Goal: Check status: Check status

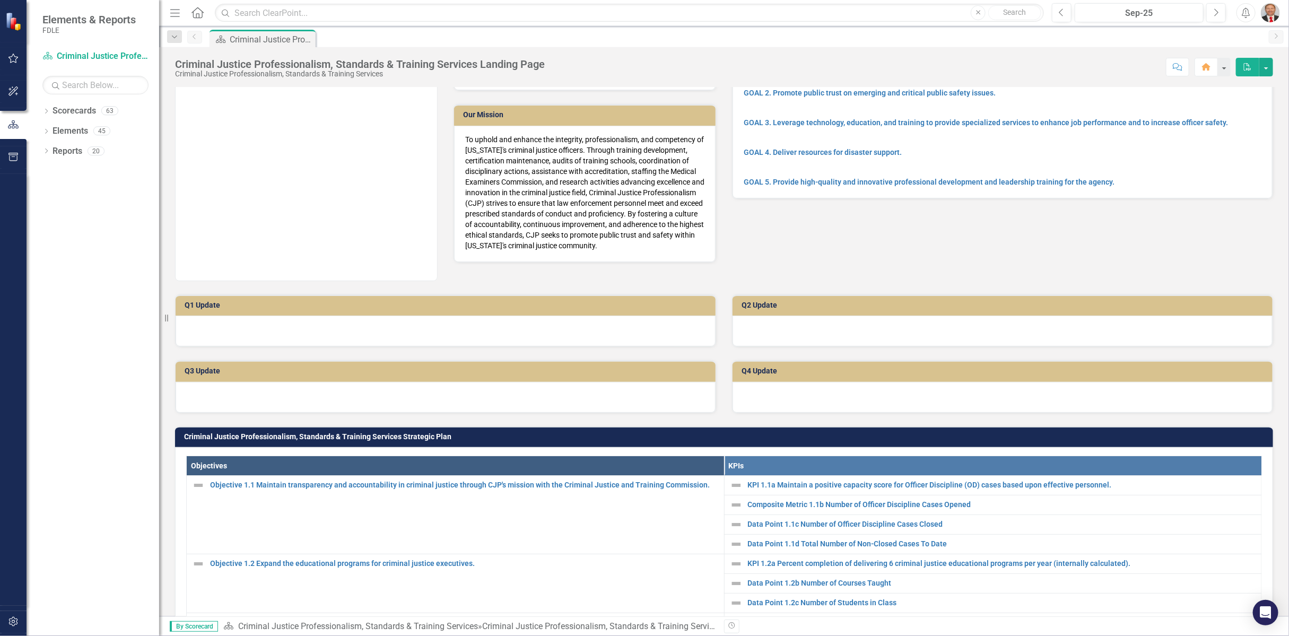
scroll to position [294, 0]
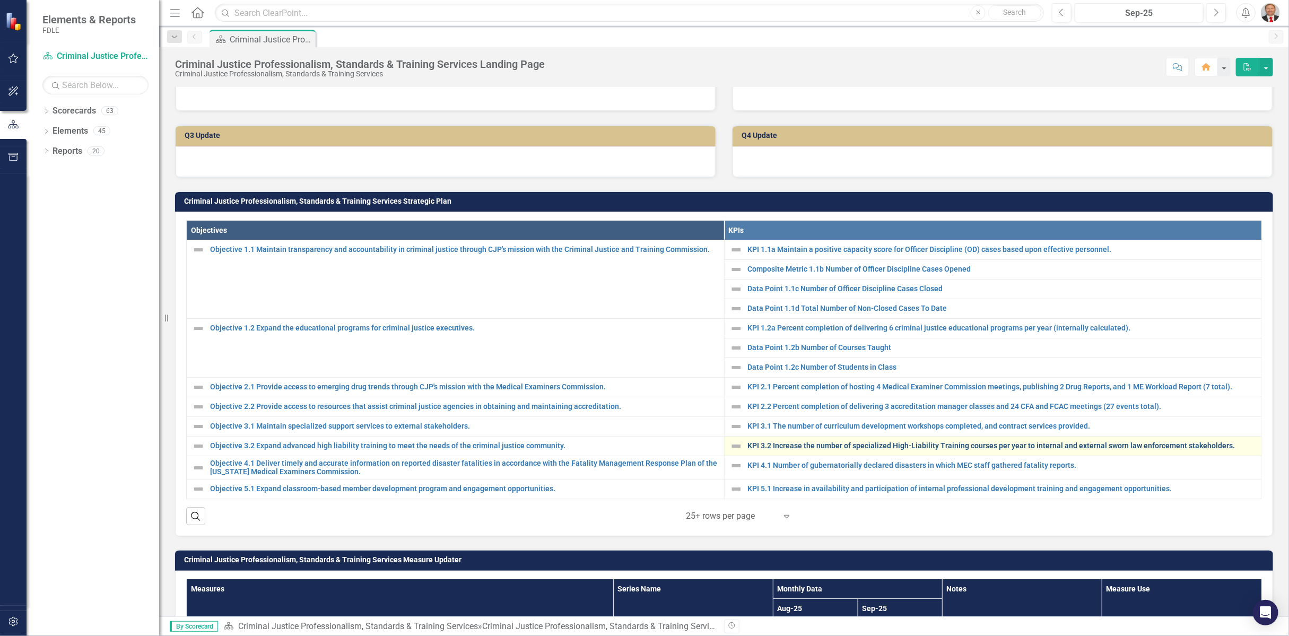
click at [788, 442] on link "KPI 3.2 Increase the number of specialized High-Liability Training courses per …" at bounding box center [1002, 446] width 509 height 8
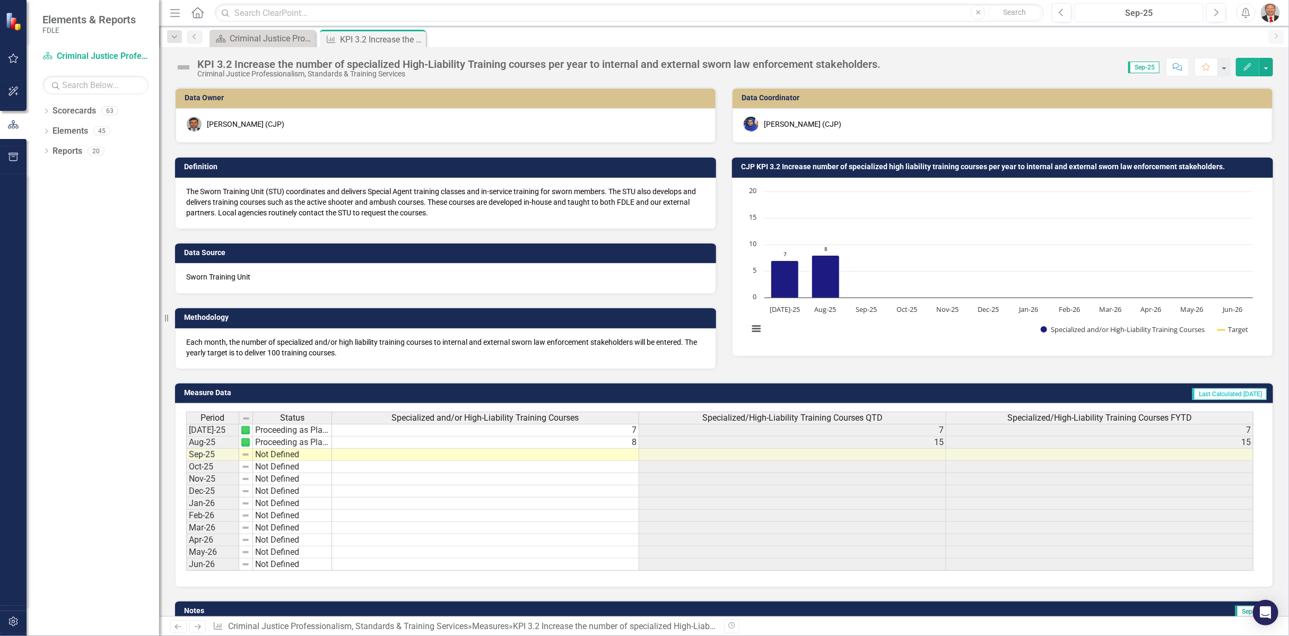
click at [1154, 7] on div "Sep-25" at bounding box center [1138, 13] width 121 height 13
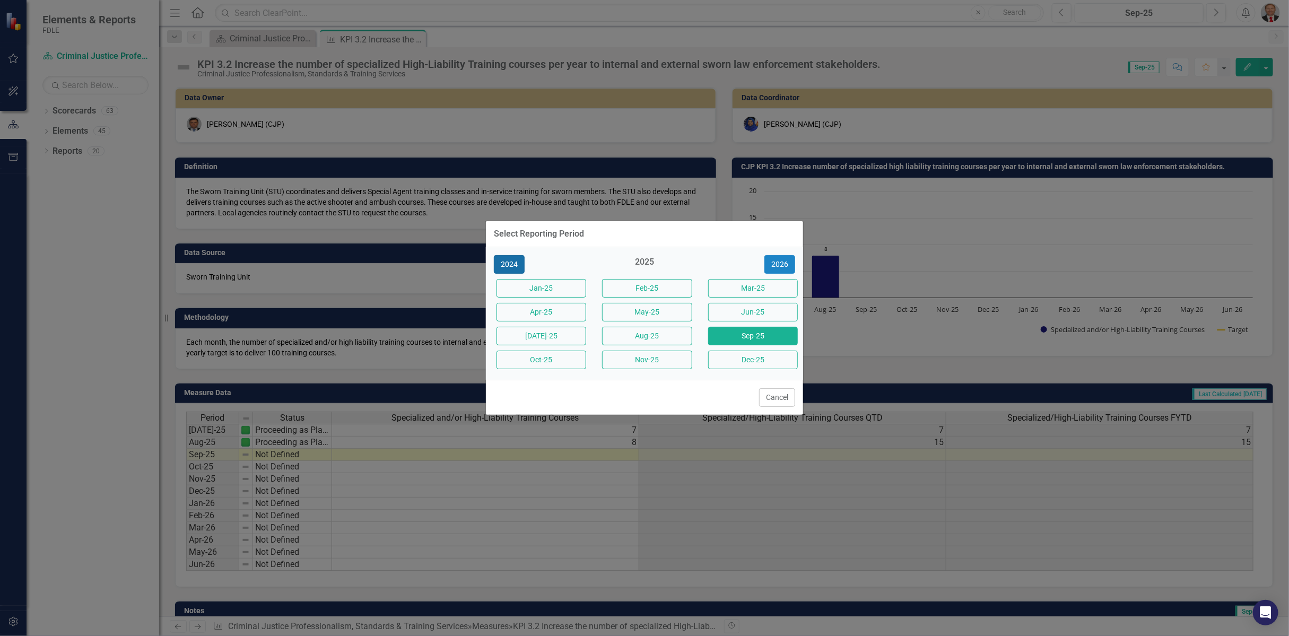
click at [502, 268] on button "2024" at bounding box center [509, 264] width 31 height 19
click at [761, 365] on button "Dec-24" at bounding box center [753, 360] width 90 height 19
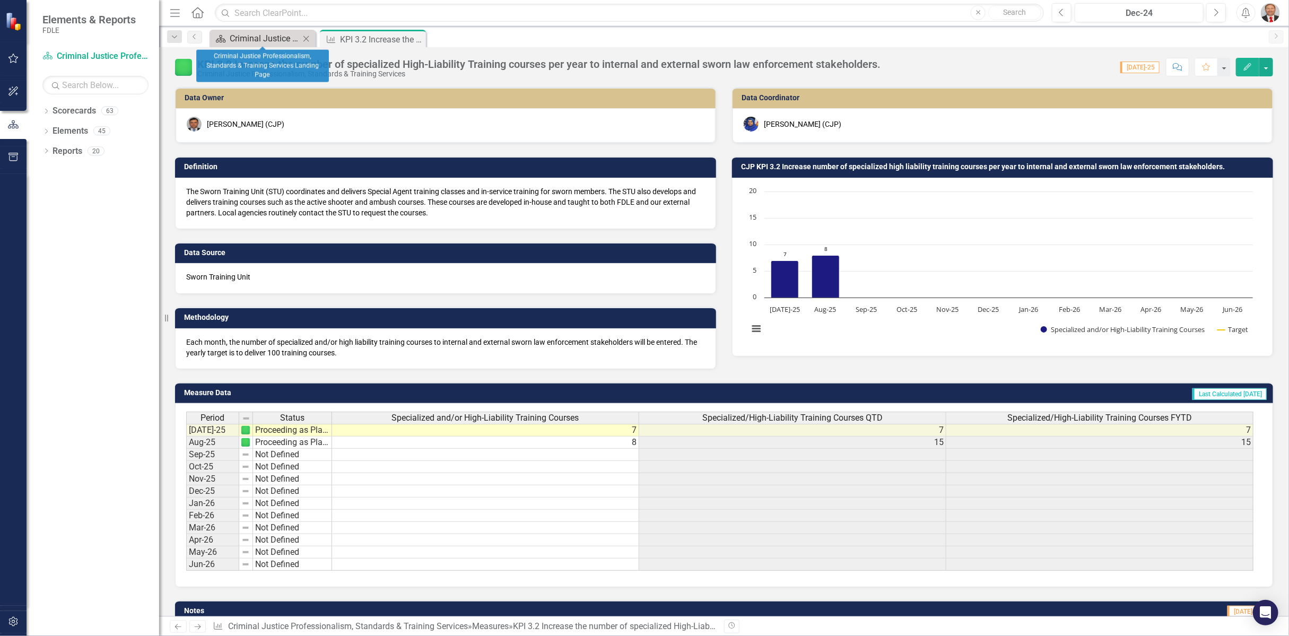
click at [272, 38] on div "Criminal Justice Professionalism, Standards & Training Services Landing Page" at bounding box center [265, 38] width 70 height 13
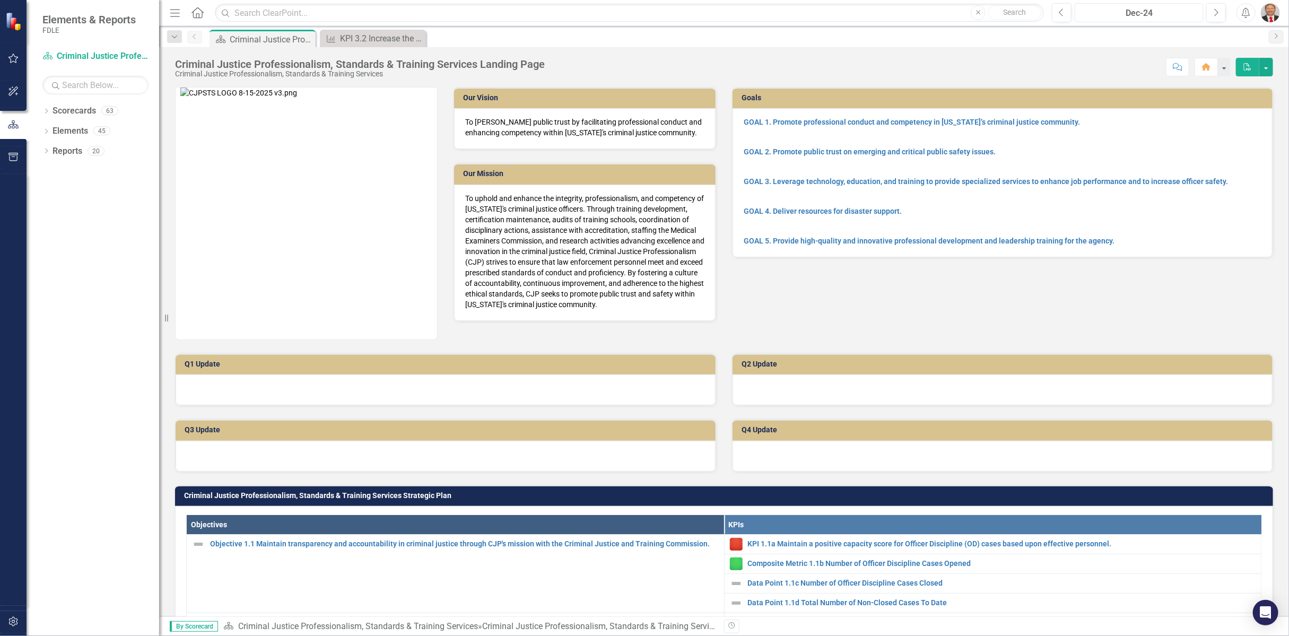
click at [1189, 16] on div "Dec-24" at bounding box center [1138, 13] width 121 height 13
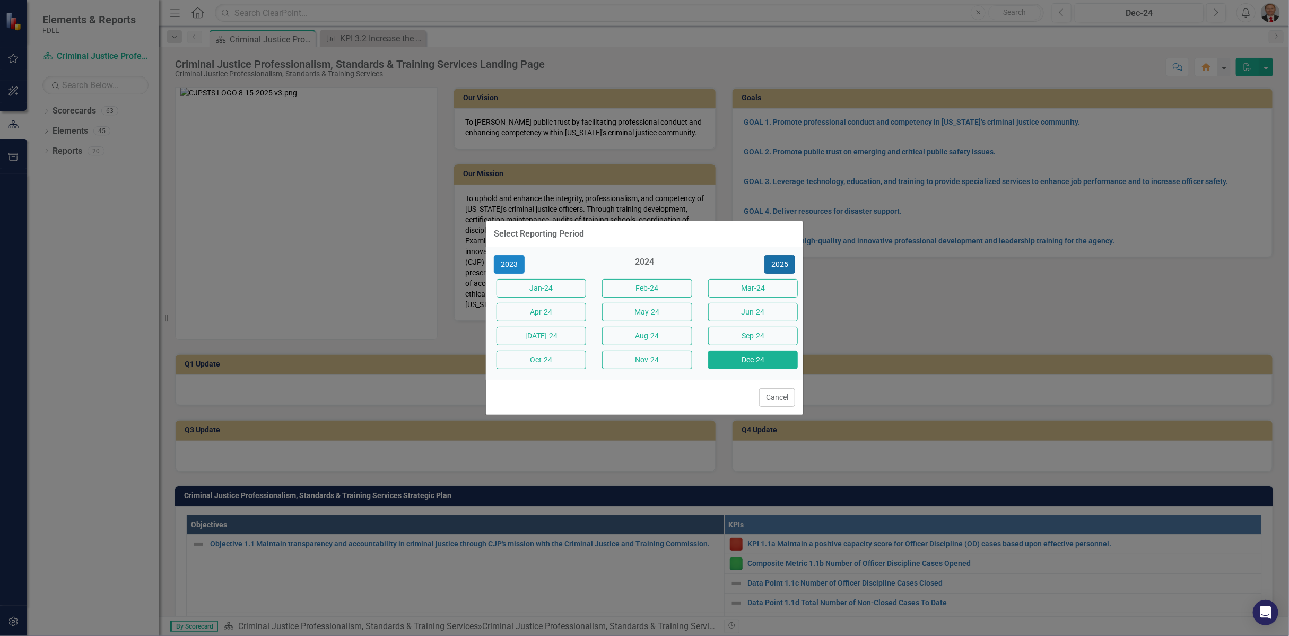
click at [778, 265] on button "2025" at bounding box center [779, 264] width 31 height 19
click at [553, 357] on button "Oct-25" at bounding box center [542, 360] width 90 height 19
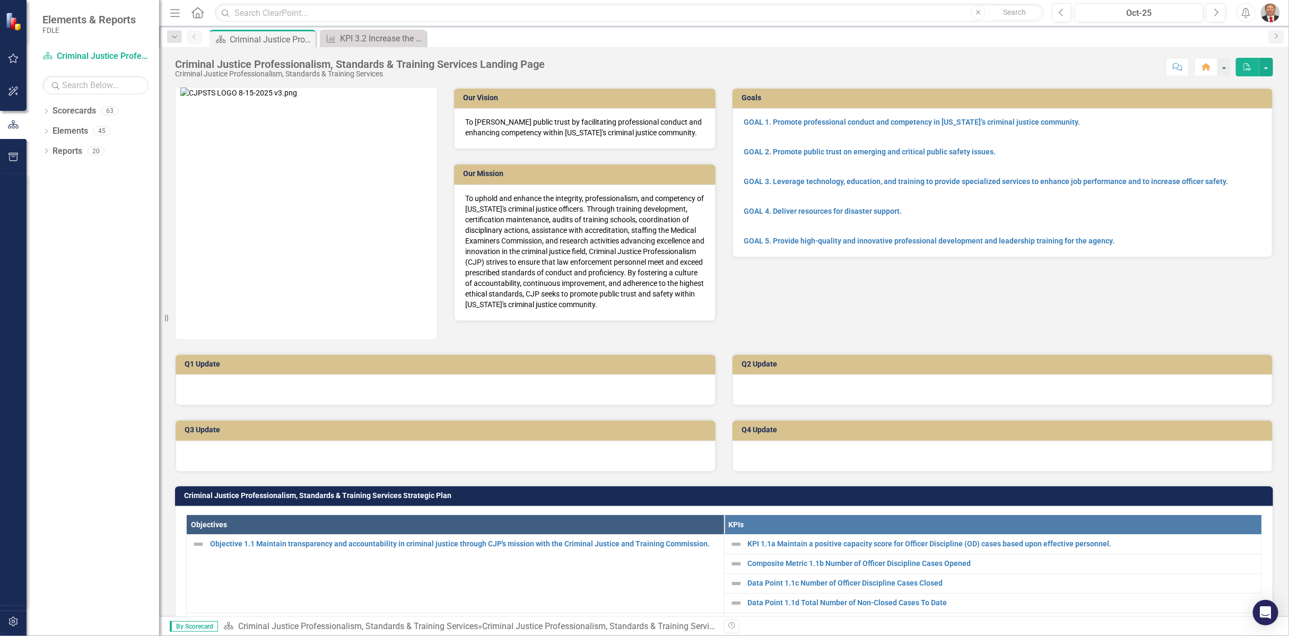
click at [867, 327] on div "Our Vision To [PERSON_NAME] public trust by facilitating professional conduct a…" at bounding box center [724, 207] width 1114 height 266
click at [890, 313] on div "Our Vision To [PERSON_NAME] public trust by facilitating professional conduct a…" at bounding box center [724, 207] width 1114 height 266
click at [832, 310] on div "Our Vision To [PERSON_NAME] public trust by facilitating professional conduct a…" at bounding box center [724, 207] width 1114 height 266
